Goal: Complete application form

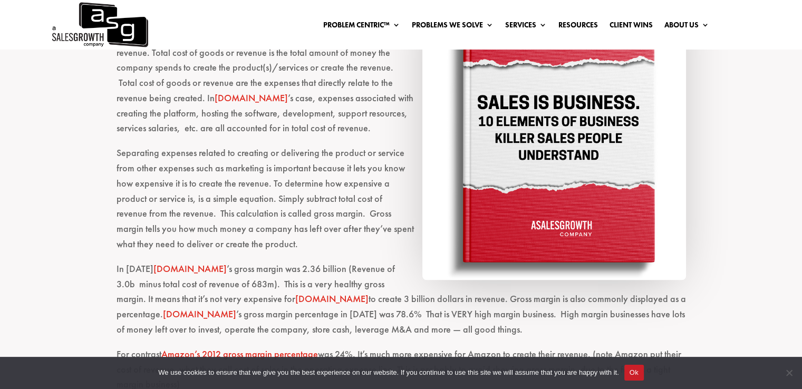
scroll to position [1058, 0]
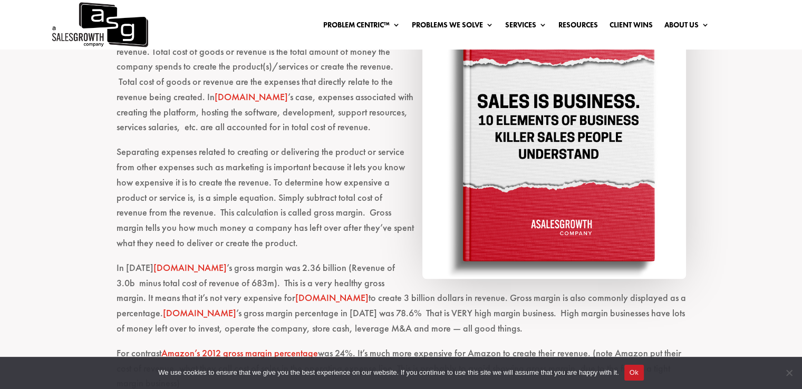
click at [569, 248] on img at bounding box center [554, 128] width 264 height 300
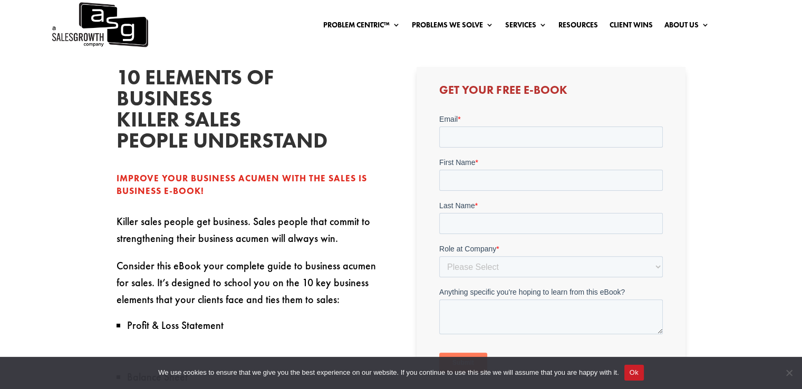
scroll to position [259, 0]
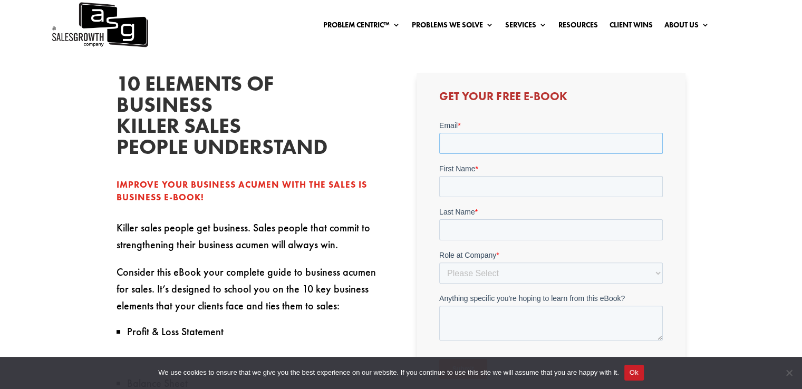
click at [492, 142] on input "Email *" at bounding box center [550, 143] width 223 height 21
type input "[EMAIL_ADDRESS][DOMAIN_NAME]"
click at [491, 192] on input "First Name *" at bounding box center [550, 186] width 223 height 21
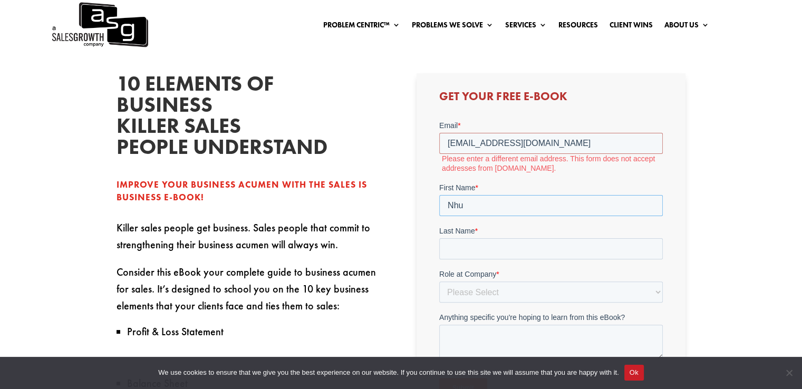
type input "Nhu"
click at [491, 249] on input "Last Name *" at bounding box center [550, 248] width 223 height 21
type input "Le"
click at [487, 294] on select "Please Select C-Level (CRO, CSO, etc) Senior Leadership (VP of Sales, VP of Ena…" at bounding box center [550, 291] width 223 height 21
select select "Other"
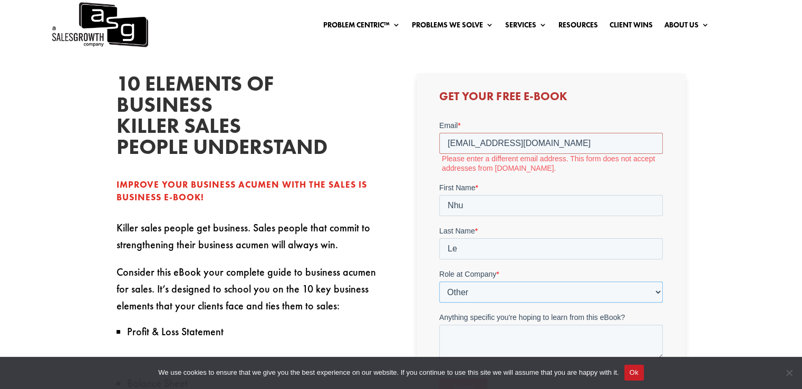
click at [439, 281] on select "Please Select C-Level (CRO, CSO, etc) Senior Leadership (VP of Sales, VP of Ena…" at bounding box center [550, 291] width 223 height 21
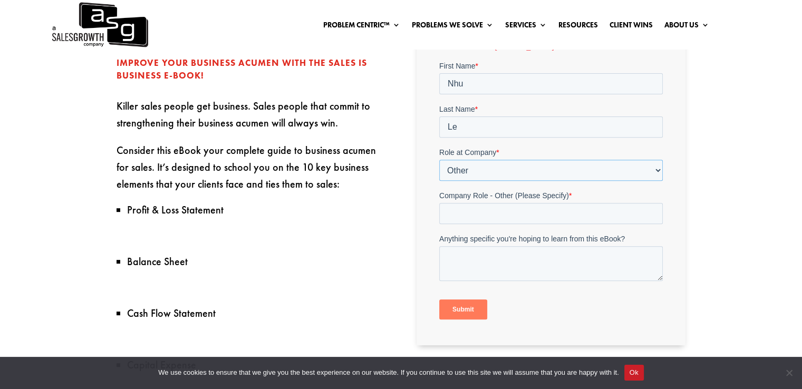
scroll to position [382, 0]
click at [508, 207] on input "Company Role - Other (Please Specify) *" at bounding box center [550, 213] width 223 height 21
click at [508, 207] on input "D" at bounding box center [550, 213] width 223 height 21
type input "Data"
click at [473, 313] on input "Submit" at bounding box center [463, 309] width 48 height 20
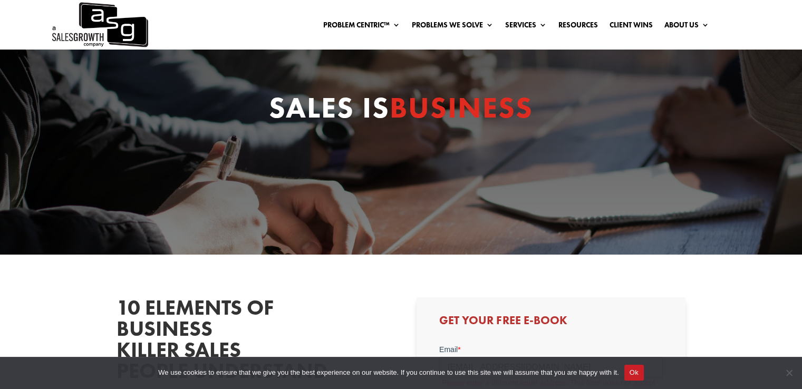
scroll to position [0, 0]
